Goal: Information Seeking & Learning: Learn about a topic

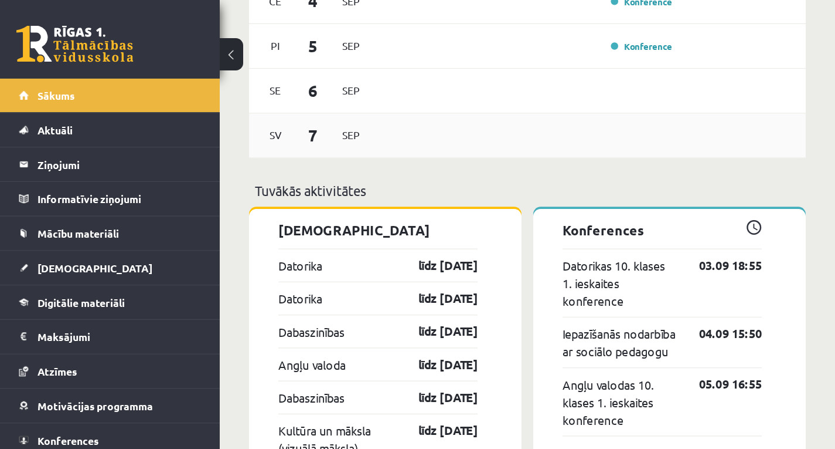
scroll to position [844, 0]
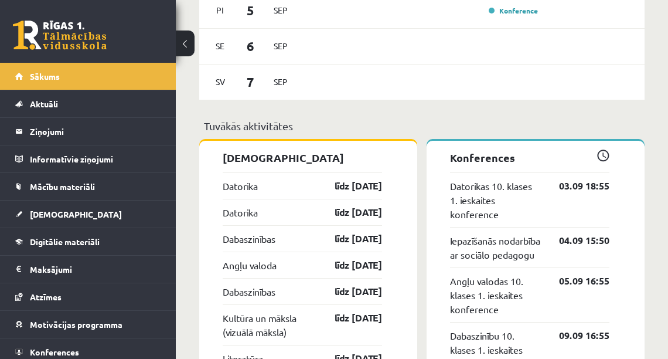
click at [368, 127] on p "Tuvākās aktivitātes" at bounding box center [422, 126] width 436 height 16
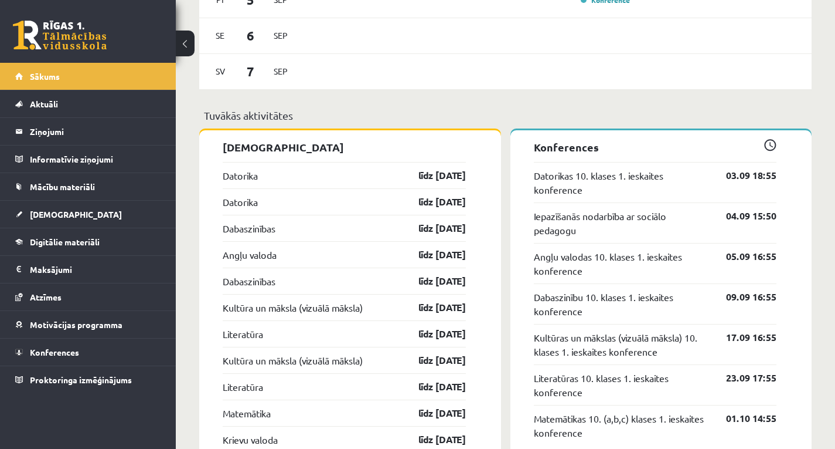
drag, startPoint x: 660, startPoint y: 0, endPoint x: 439, endPoint y: 105, distance: 244.7
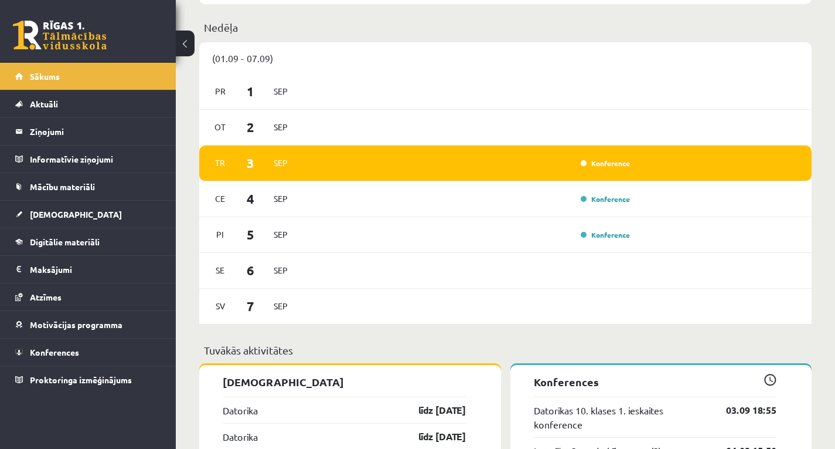
scroll to position [610, 0]
click at [601, 168] on div "Konference" at bounding box center [604, 163] width 59 height 12
click at [598, 160] on link "Konference" at bounding box center [605, 162] width 49 height 9
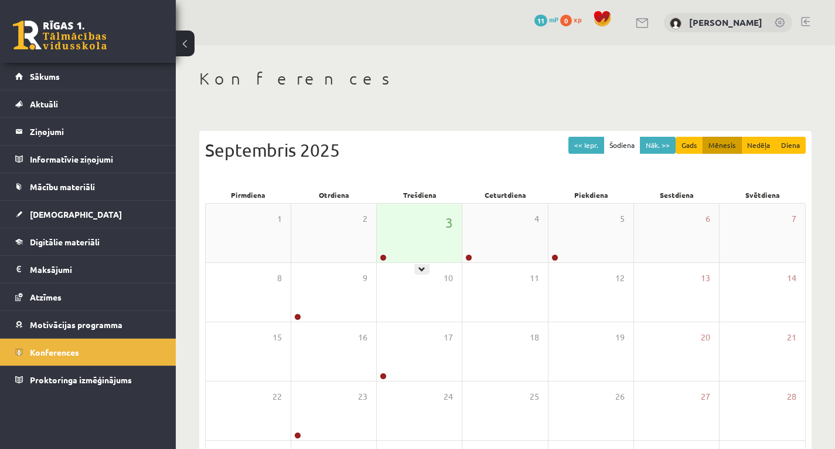
click at [430, 235] on div "3" at bounding box center [419, 232] width 85 height 59
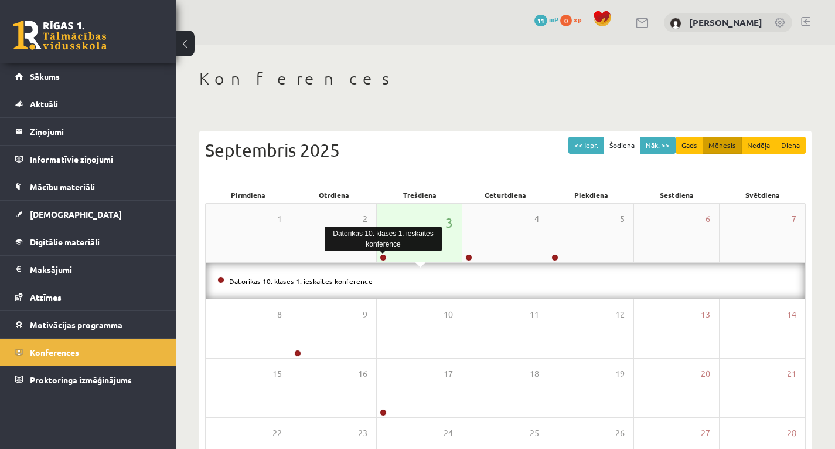
click at [382, 256] on link at bounding box center [383, 257] width 7 height 7
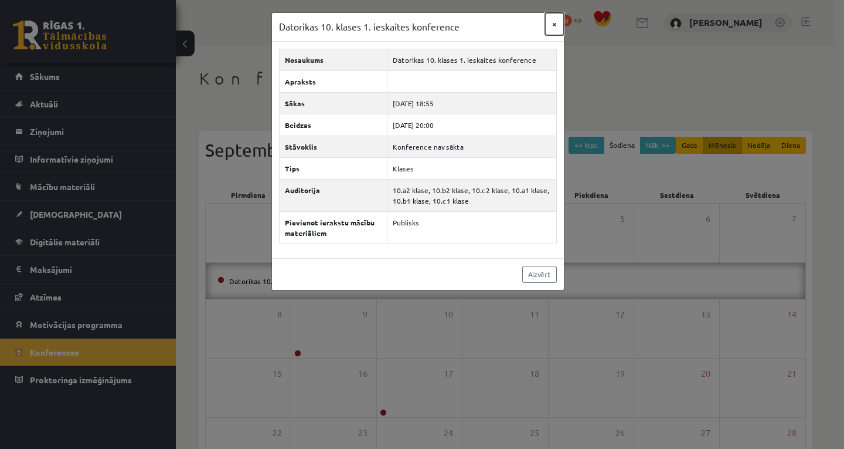
click at [556, 26] on button "×" at bounding box center [554, 24] width 19 height 22
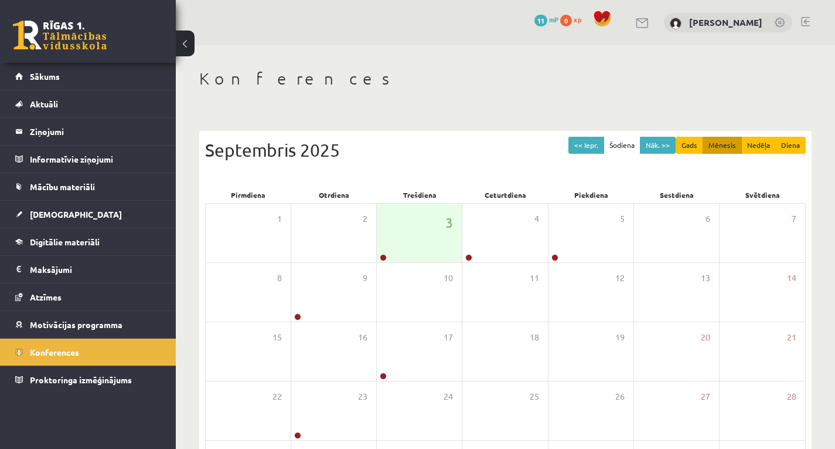
click at [548, 16] on span "11" at bounding box center [541, 21] width 13 height 12
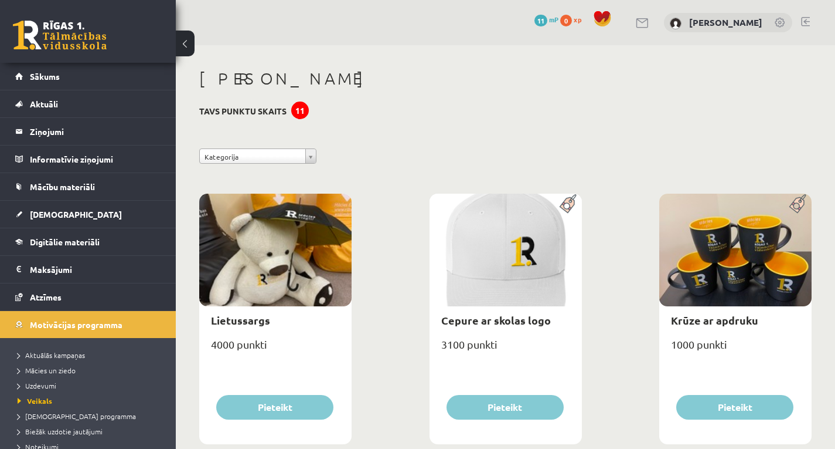
click at [572, 19] on span "0" at bounding box center [566, 21] width 12 height 12
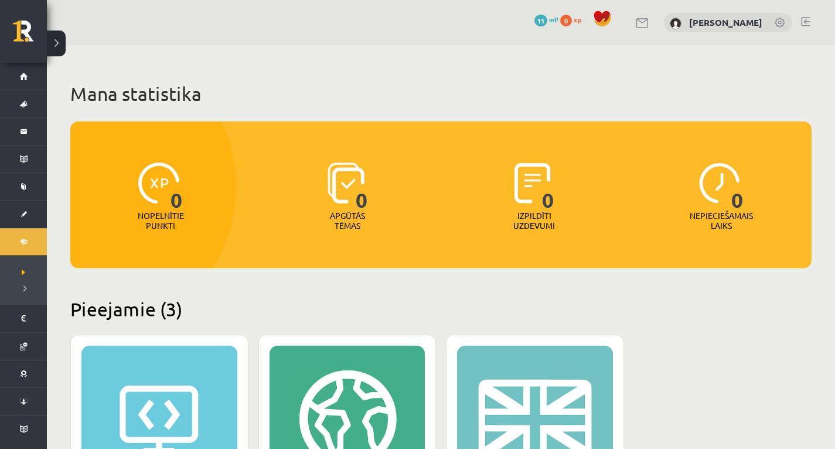
click at [648, 23] on link at bounding box center [643, 23] width 14 height 10
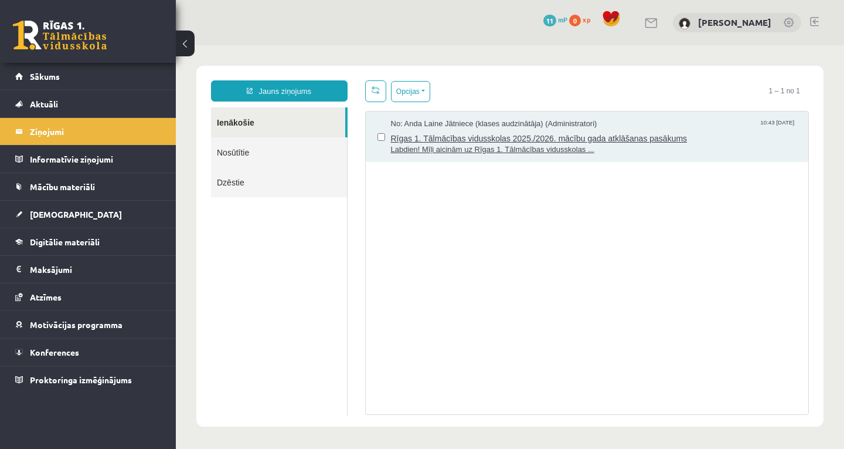
click at [583, 140] on span "Rīgas 1. Tālmācības vidusskolas 2025./2026. mācību gada atklāšanas pasākums" at bounding box center [594, 137] width 406 height 15
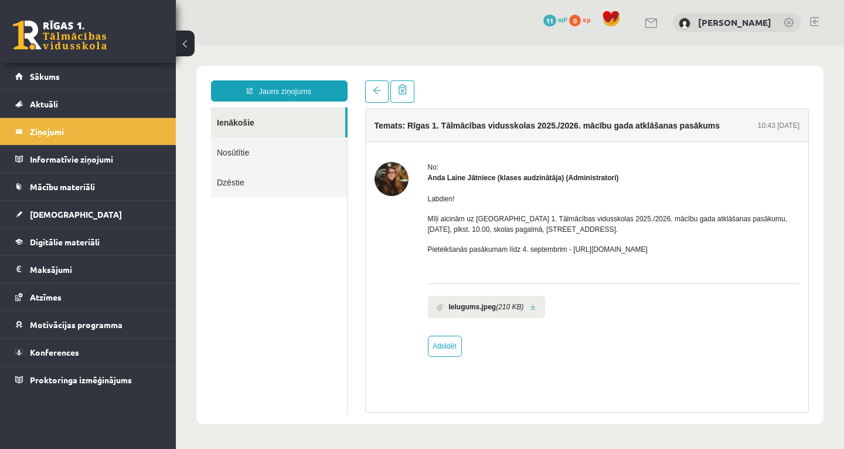
click at [191, 48] on button at bounding box center [185, 43] width 19 height 26
